Goal: Check status: Check status

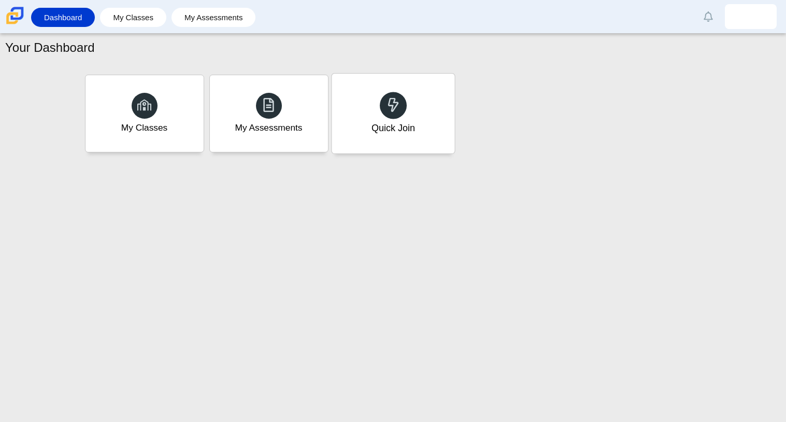
click at [392, 104] on icon at bounding box center [393, 104] width 15 height 15
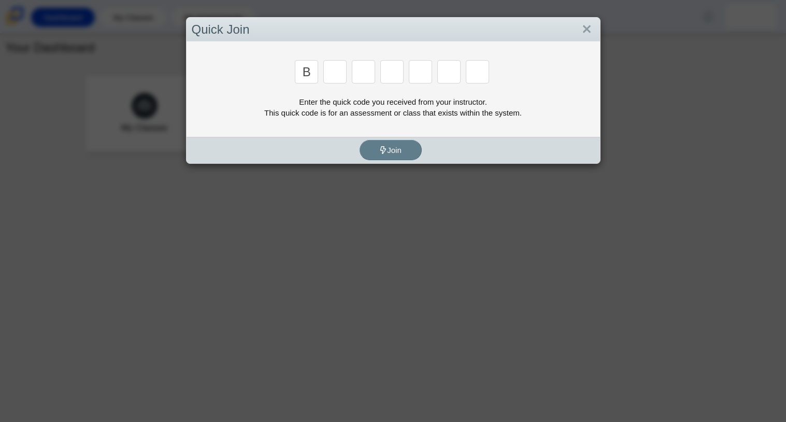
type input "b"
type input "m"
type input "3"
type input "5"
type input "3"
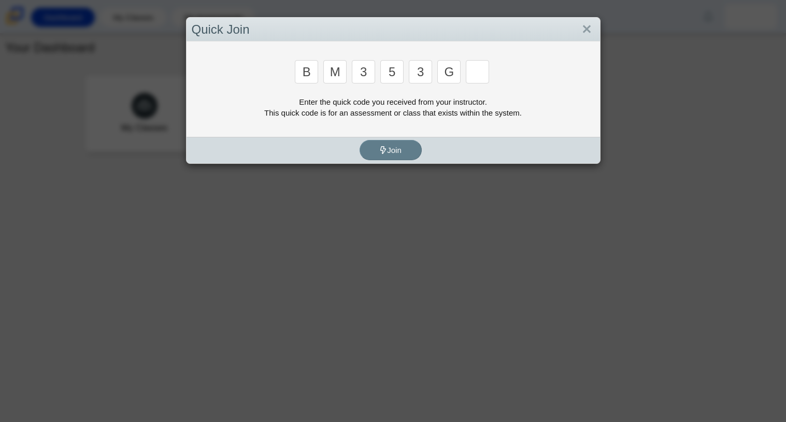
type input "g"
type input "b"
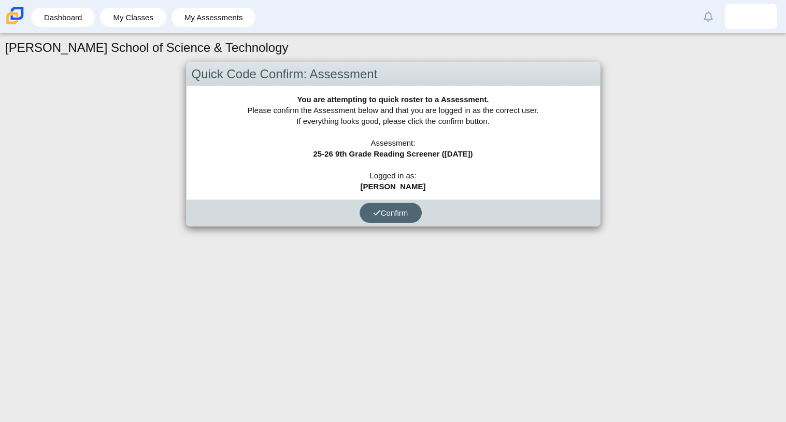
click at [394, 214] on span "Confirm" at bounding box center [390, 212] width 35 height 9
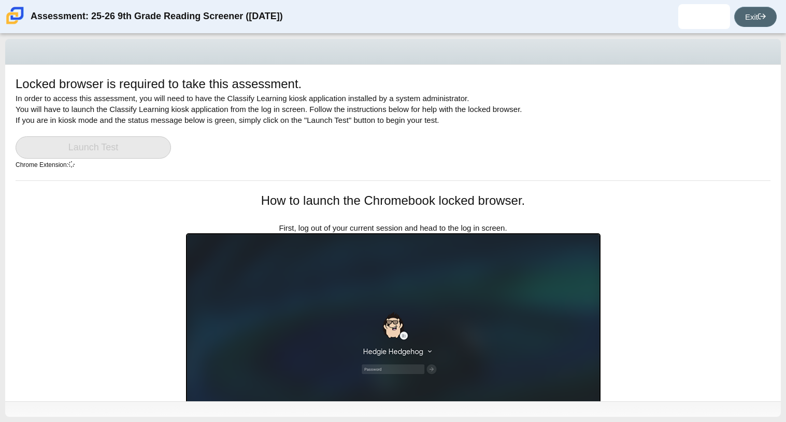
click at [746, 21] on link "Exit" at bounding box center [755, 17] width 42 height 20
